Goal: Information Seeking & Learning: Understand process/instructions

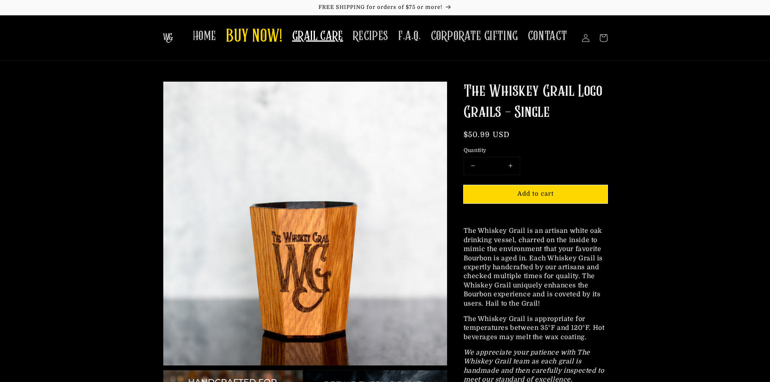
click at [312, 39] on span "GRAIL CARE" at bounding box center [317, 36] width 51 height 16
